Goal: Navigation & Orientation: Find specific page/section

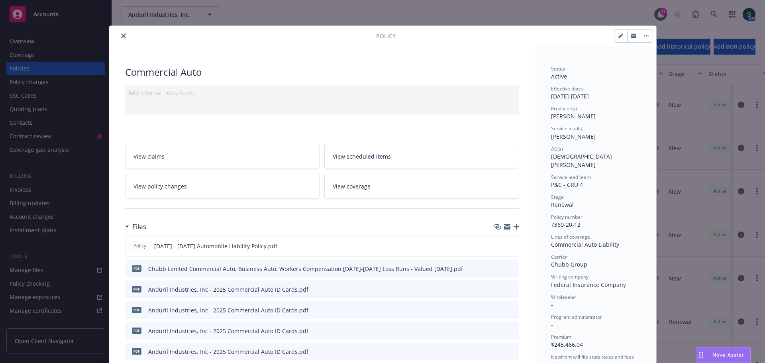
scroll to position [13, 0]
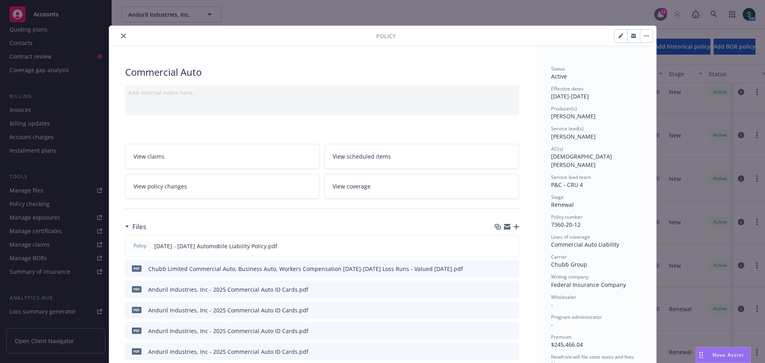
click at [121, 38] on button "close" at bounding box center [124, 36] width 10 height 10
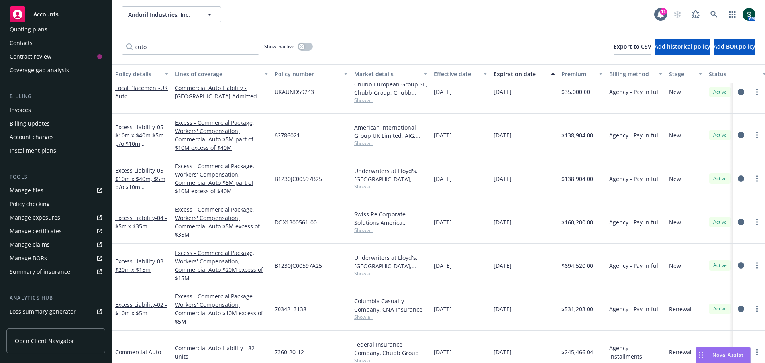
click at [50, 14] on span "Accounts" at bounding box center [45, 14] width 25 height 6
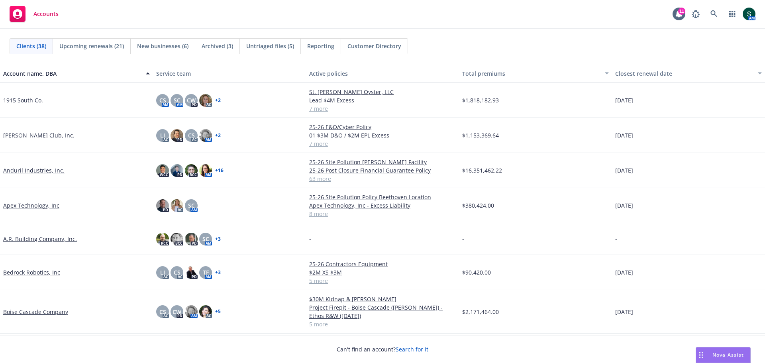
click at [19, 133] on link "[PERSON_NAME] Club, Inc." at bounding box center [38, 135] width 71 height 8
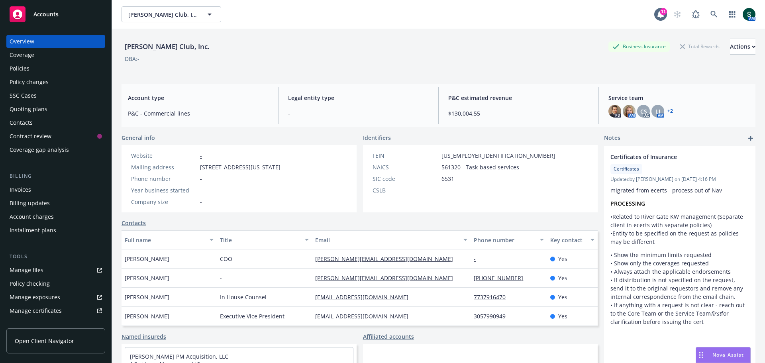
click at [52, 14] on span "Accounts" at bounding box center [45, 14] width 25 height 6
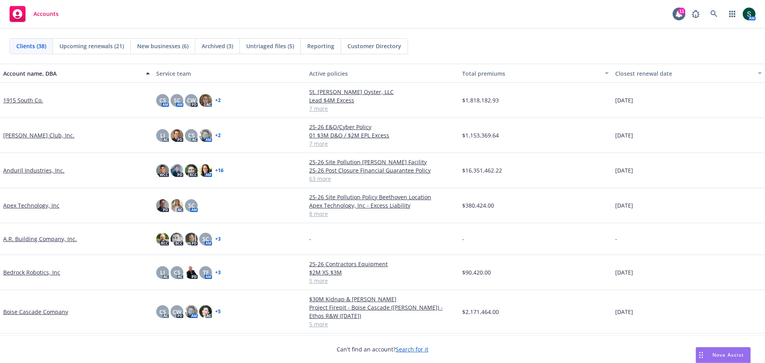
click at [35, 205] on link "Apex Technology, Inc" at bounding box center [31, 205] width 56 height 8
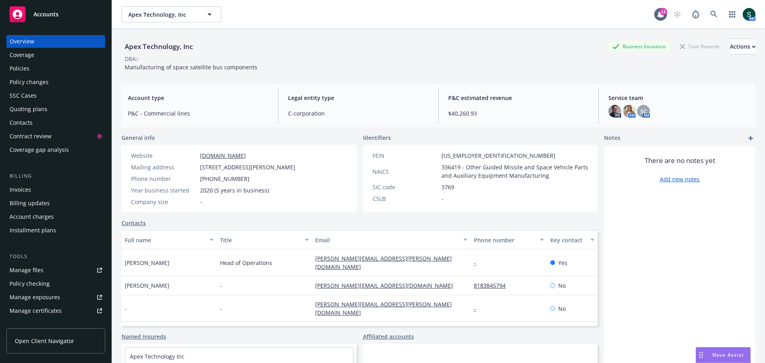
scroll to position [54, 0]
